Goal: Task Accomplishment & Management: Manage account settings

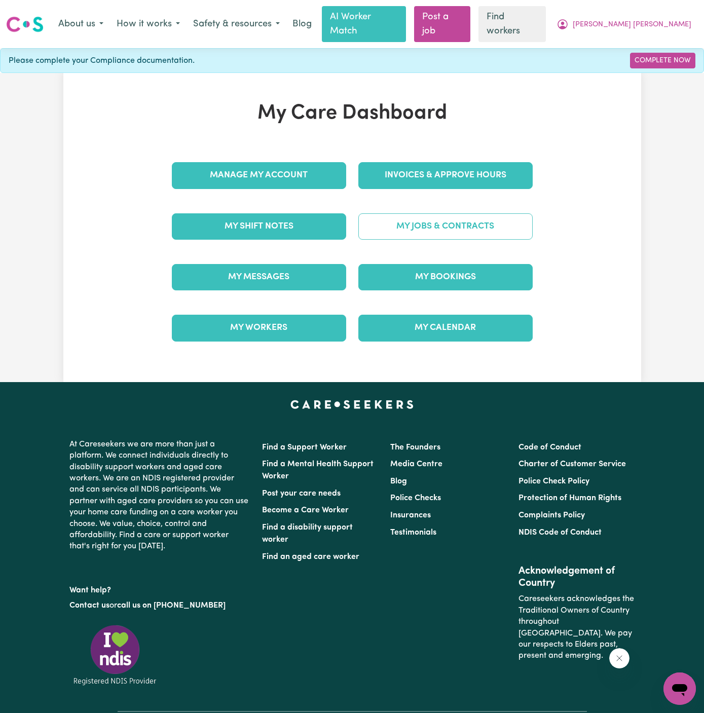
click at [434, 213] on link "My Jobs & Contracts" at bounding box center [446, 226] width 174 height 26
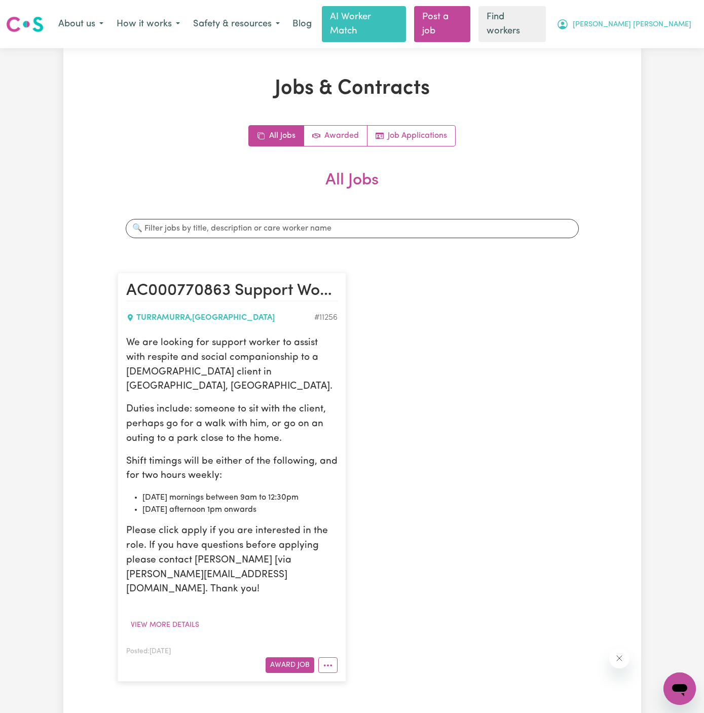
click at [675, 19] on span "[PERSON_NAME] [PERSON_NAME]" at bounding box center [632, 24] width 119 height 11
click at [675, 46] on link "My Dashboard" at bounding box center [658, 45] width 80 height 19
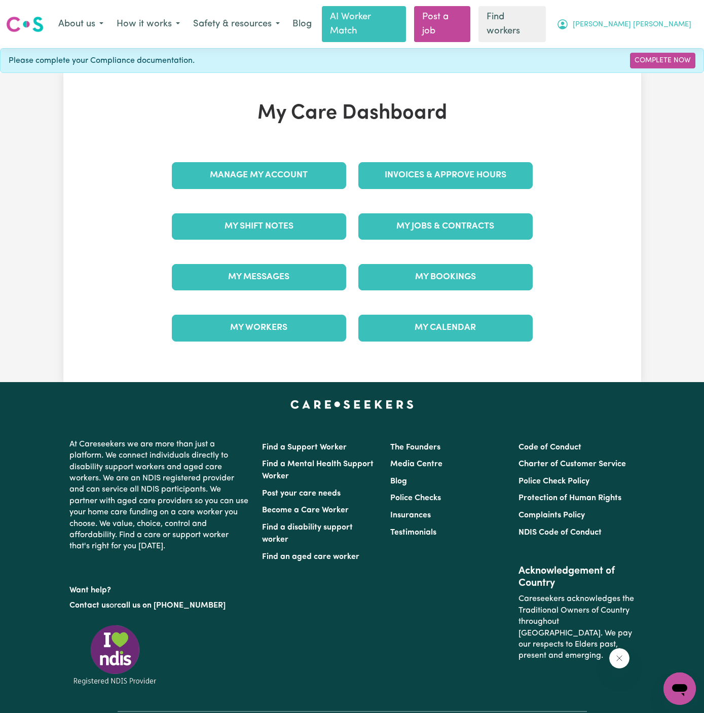
click at [676, 23] on span "[PERSON_NAME] [PERSON_NAME]" at bounding box center [632, 24] width 119 height 11
click at [676, 58] on link "Logout" at bounding box center [658, 64] width 80 height 19
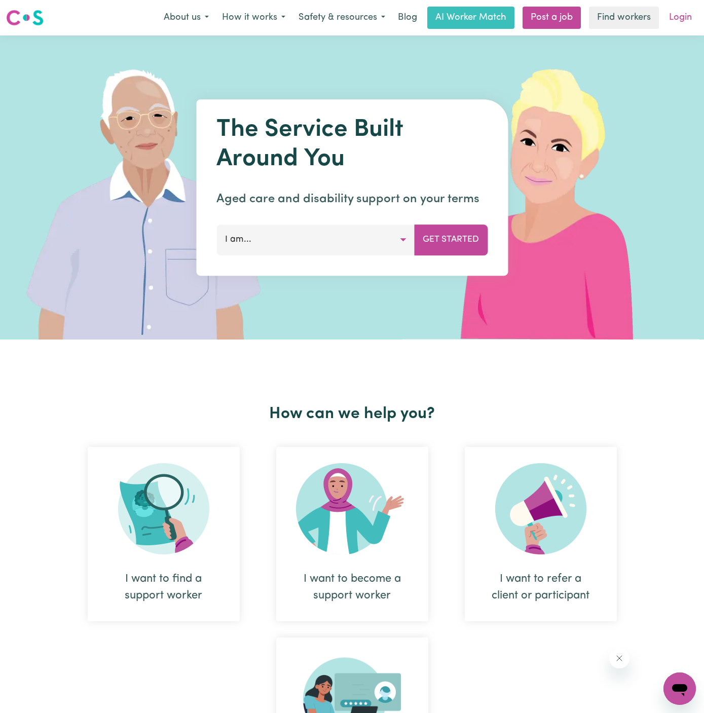
click at [687, 16] on link "Login" at bounding box center [680, 18] width 35 height 22
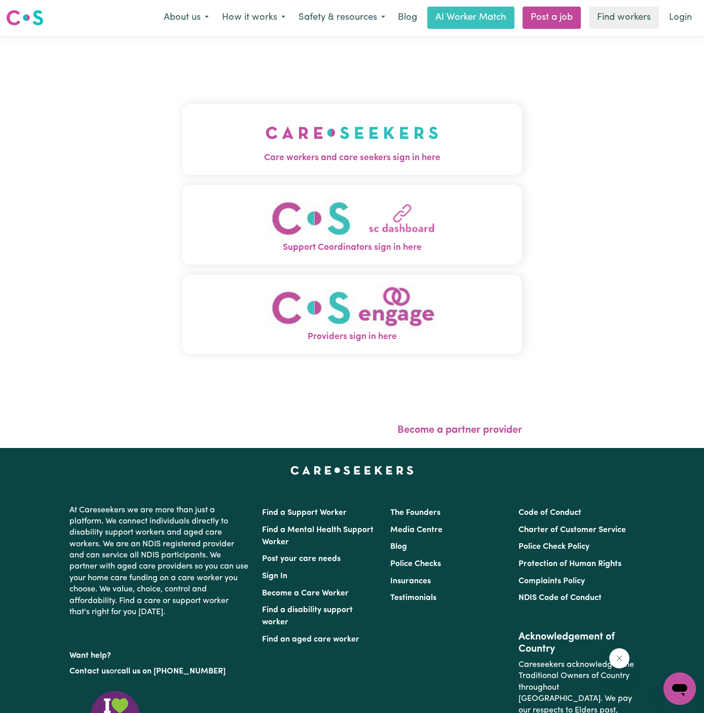
click at [290, 117] on img "Care workers and care seekers sign in here" at bounding box center [352, 133] width 173 height 38
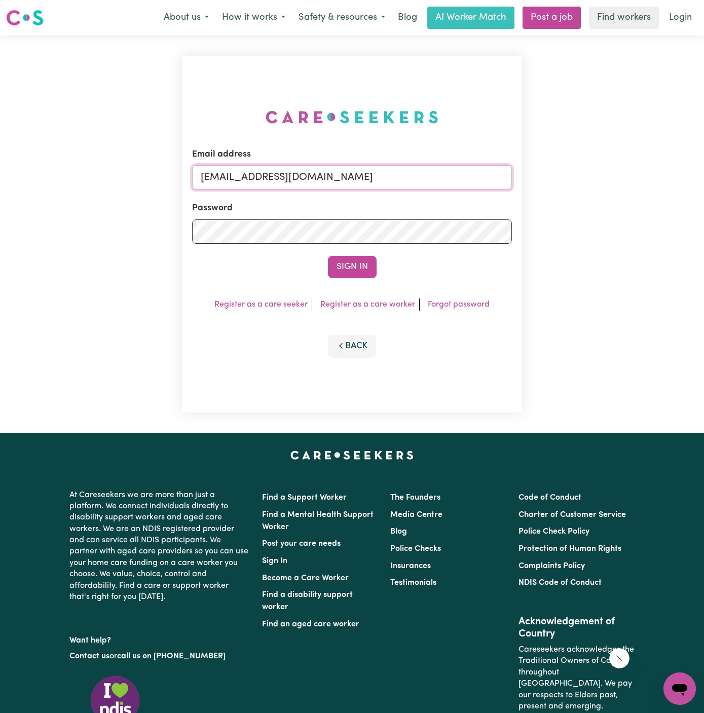
drag, startPoint x: 252, startPoint y: 178, endPoint x: 617, endPoint y: 207, distance: 366.2
click at [617, 207] on div "Email address [EMAIL_ADDRESS][DOMAIN_NAME] Password Sign In Register as a care …" at bounding box center [352, 234] width 704 height 398
type input "[EMAIL_ADDRESS][DOMAIN_NAME]"
click at [359, 275] on button "Sign In" at bounding box center [352, 267] width 49 height 22
